Goal: Navigation & Orientation: Find specific page/section

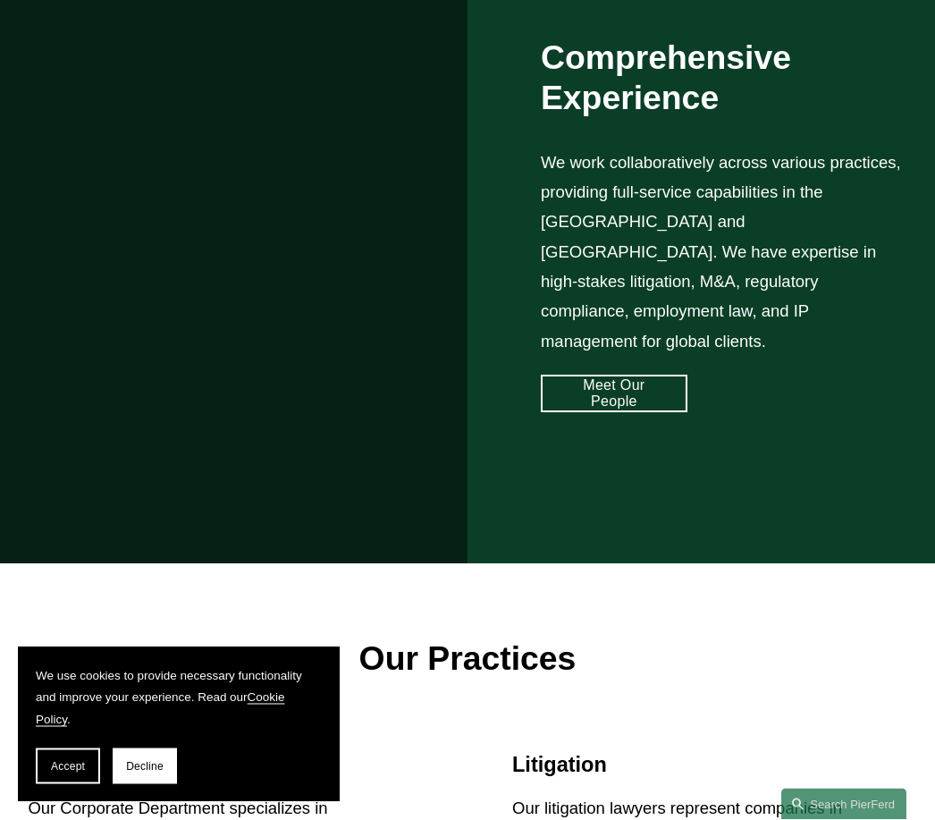
scroll to position [1399, 0]
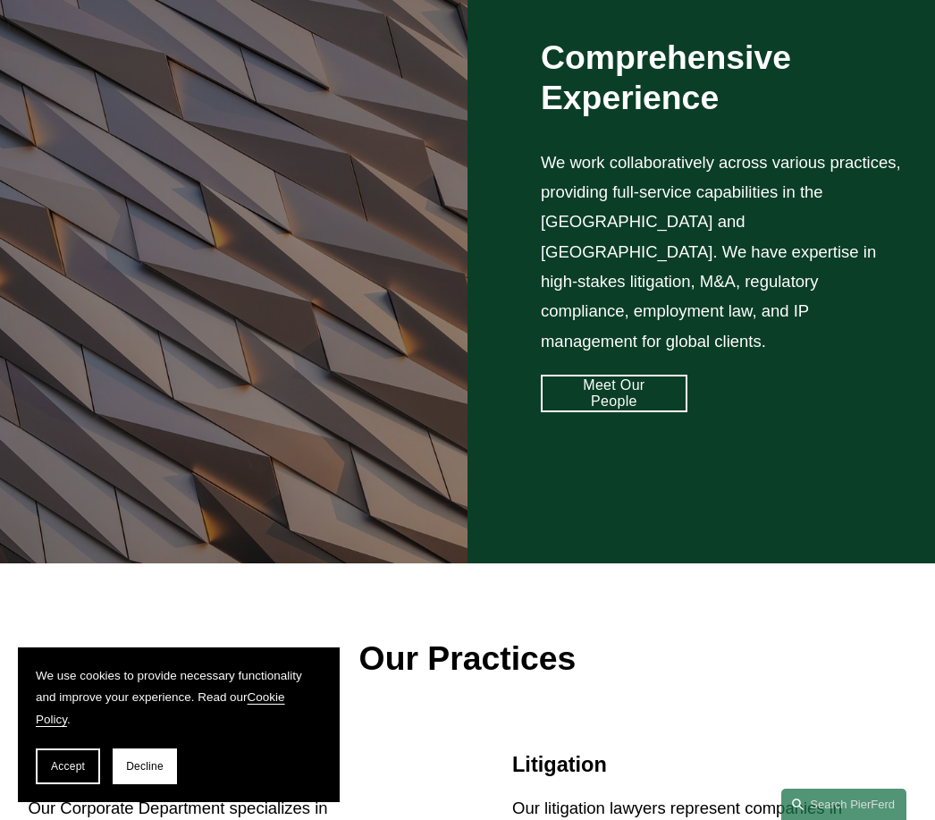
click at [612, 389] on link "Meet Our People" at bounding box center [614, 394] width 147 height 38
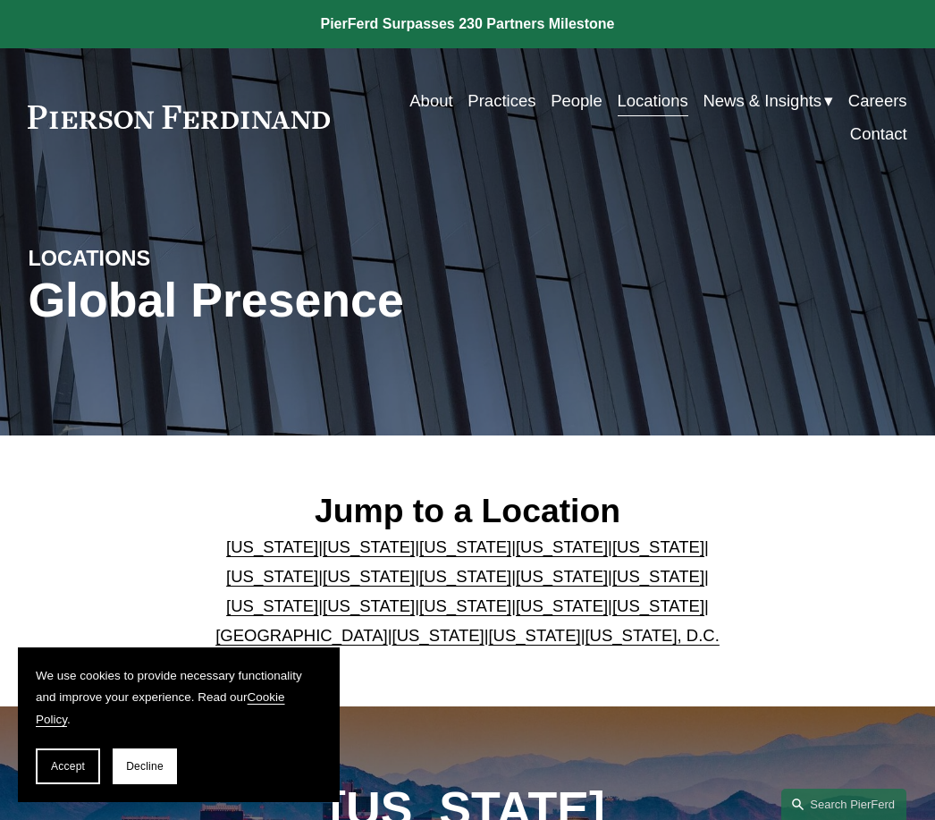
click at [413, 106] on link "About" at bounding box center [431, 100] width 43 height 33
